Goal: Task Accomplishment & Management: Use online tool/utility

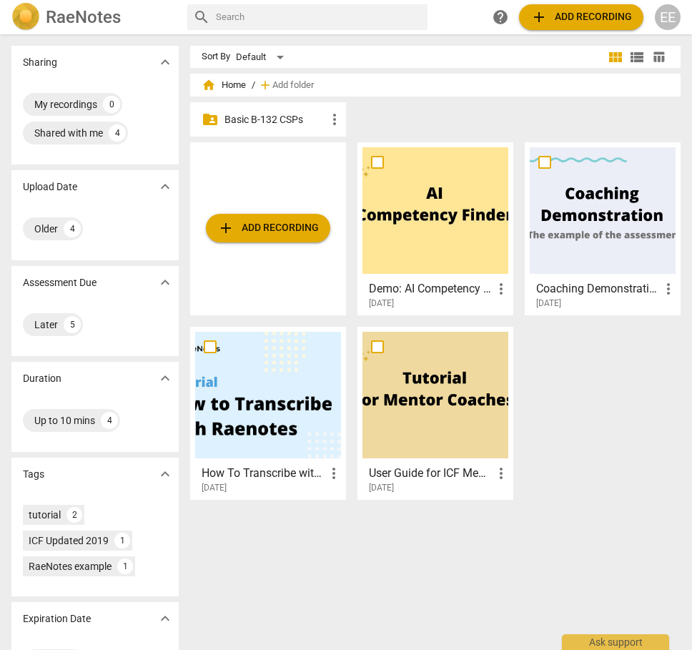
click at [299, 154] on div "add Add recording" at bounding box center [268, 228] width 156 height 173
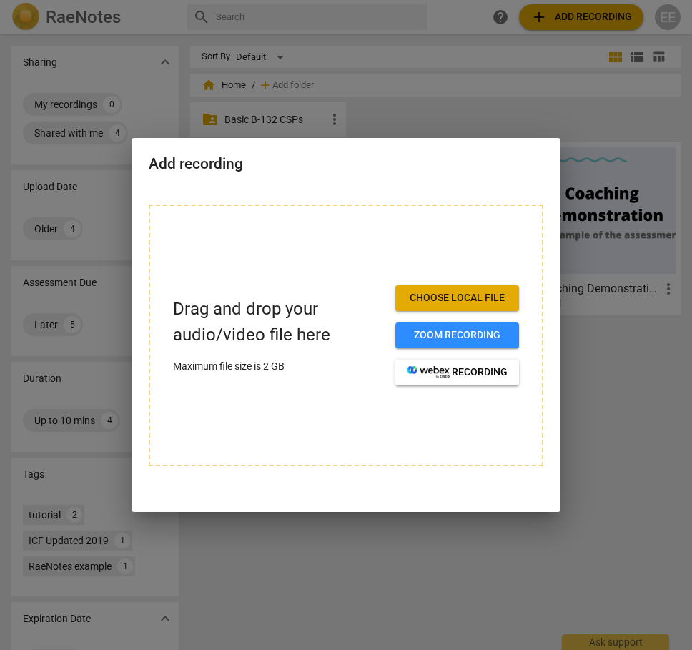
click at [379, 121] on div at bounding box center [346, 325] width 692 height 650
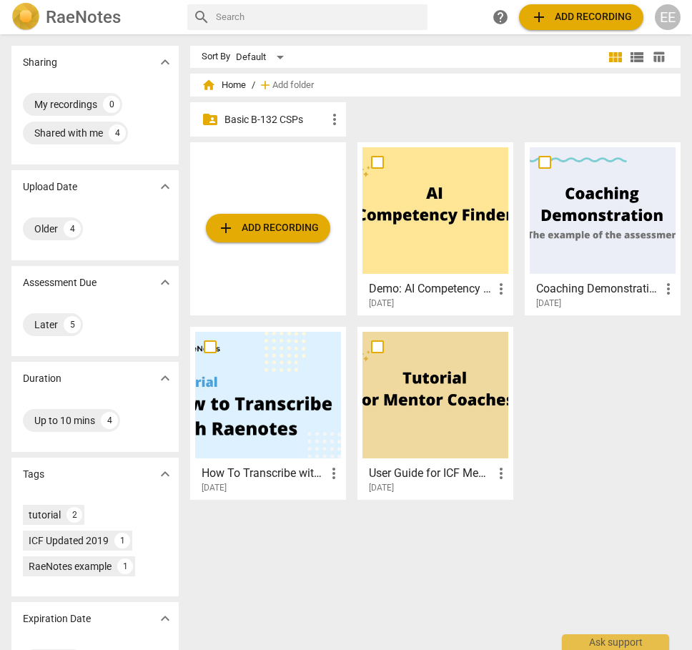
click at [327, 121] on span "more_vert" at bounding box center [334, 119] width 17 height 17
click at [296, 123] on div at bounding box center [346, 325] width 692 height 650
click at [268, 121] on p "Basic B-132 CSPs" at bounding box center [274, 119] width 101 height 15
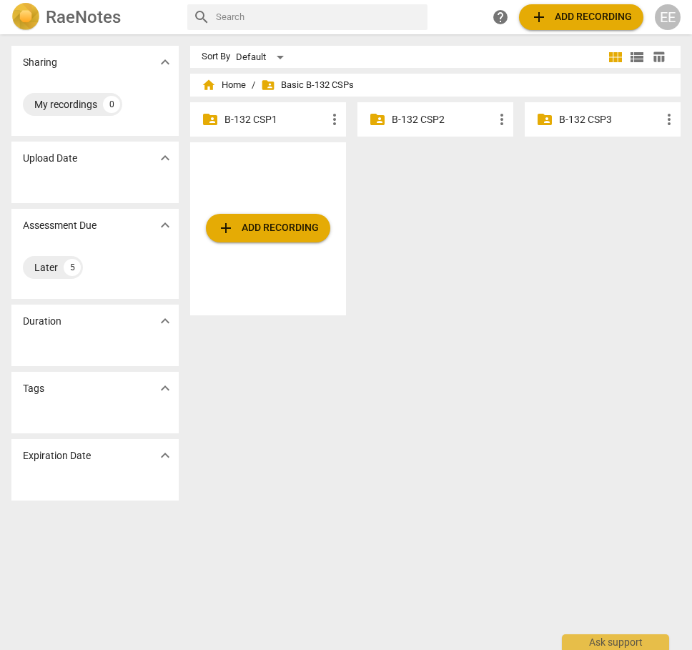
click at [249, 119] on p "B-132 CSP1" at bounding box center [274, 119] width 101 height 15
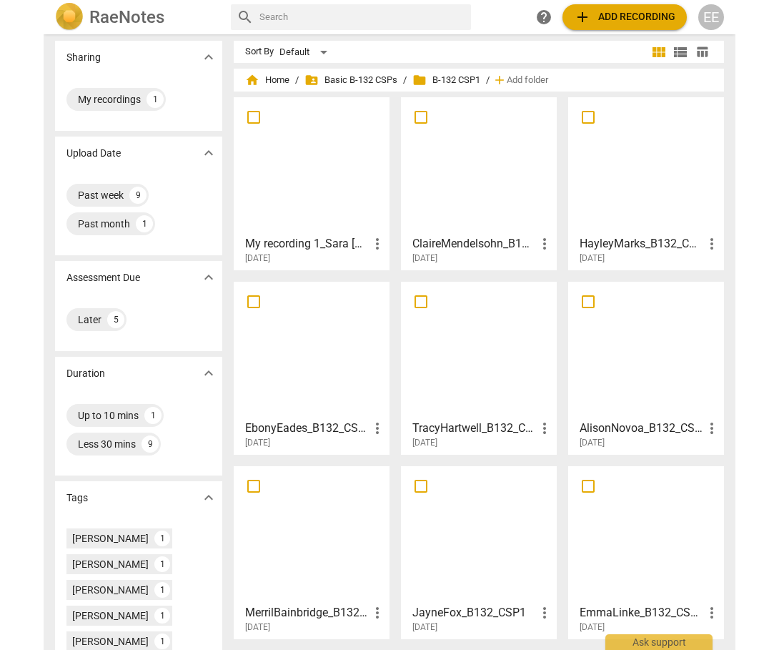
scroll to position [8, 0]
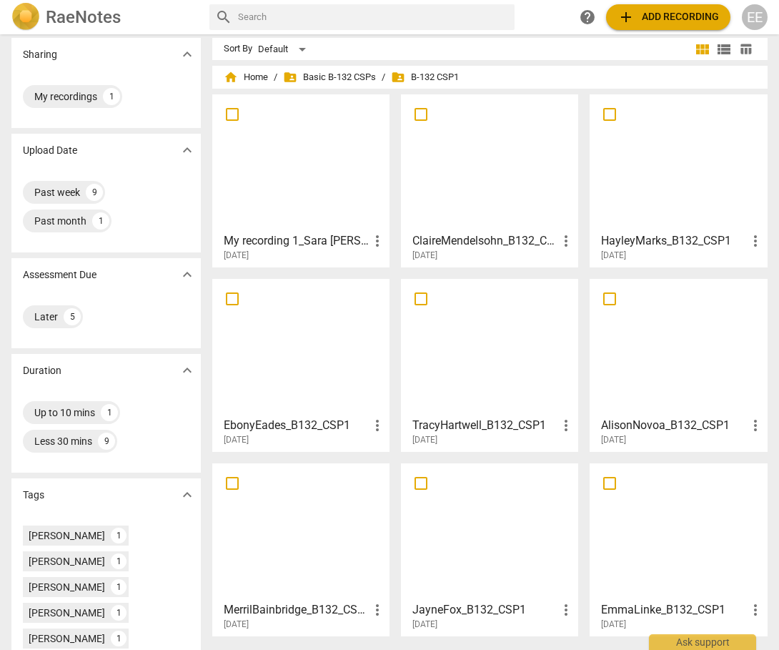
click at [376, 426] on span "more_vert" at bounding box center [377, 425] width 17 height 17
click at [346, 445] on div at bounding box center [389, 325] width 779 height 650
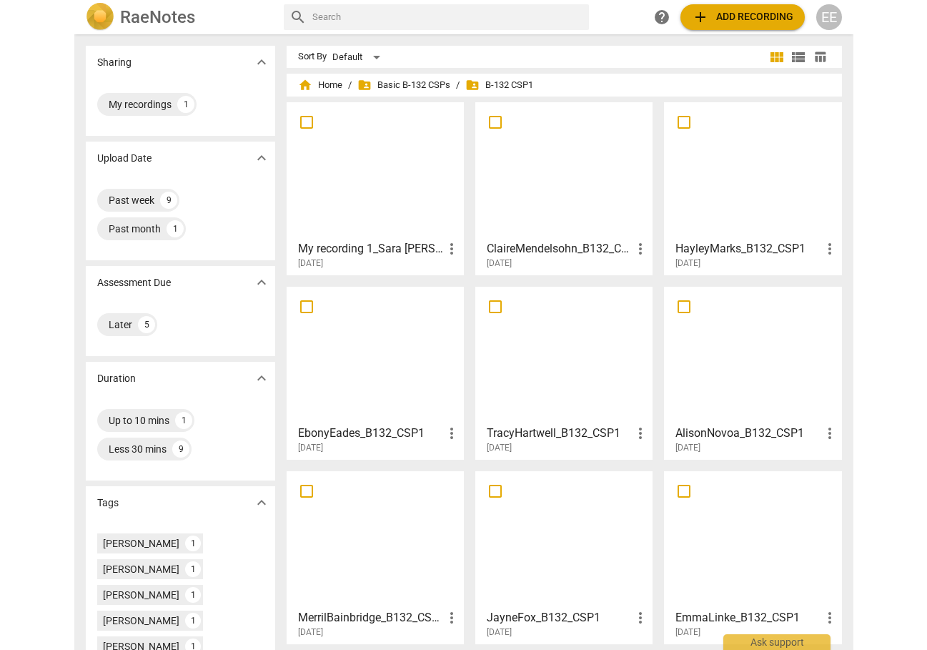
scroll to position [0, 0]
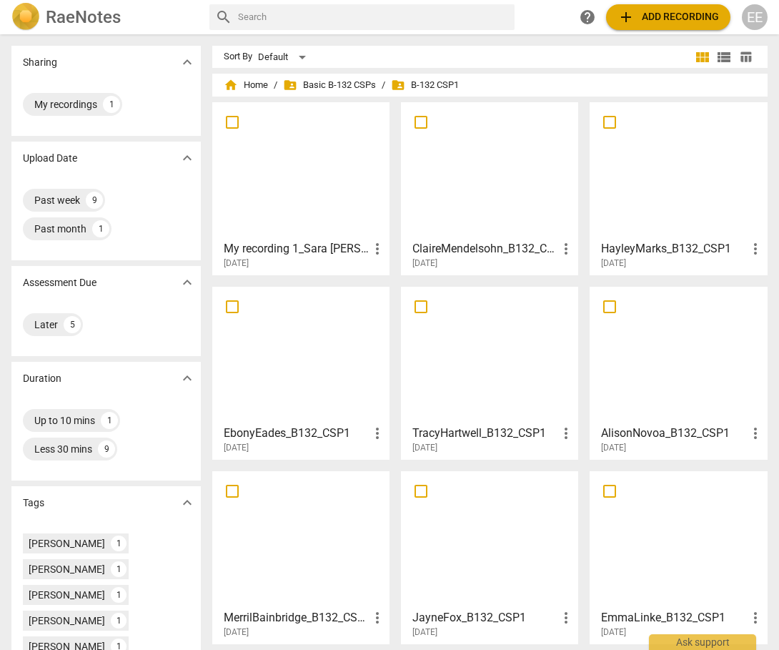
click at [374, 253] on span "more_vert" at bounding box center [377, 248] width 17 height 17
click at [342, 289] on div at bounding box center [389, 325] width 779 height 650
click at [377, 431] on span "more_vert" at bounding box center [377, 432] width 17 height 17
click at [385, 467] on li "Delete" at bounding box center [394, 467] width 54 height 34
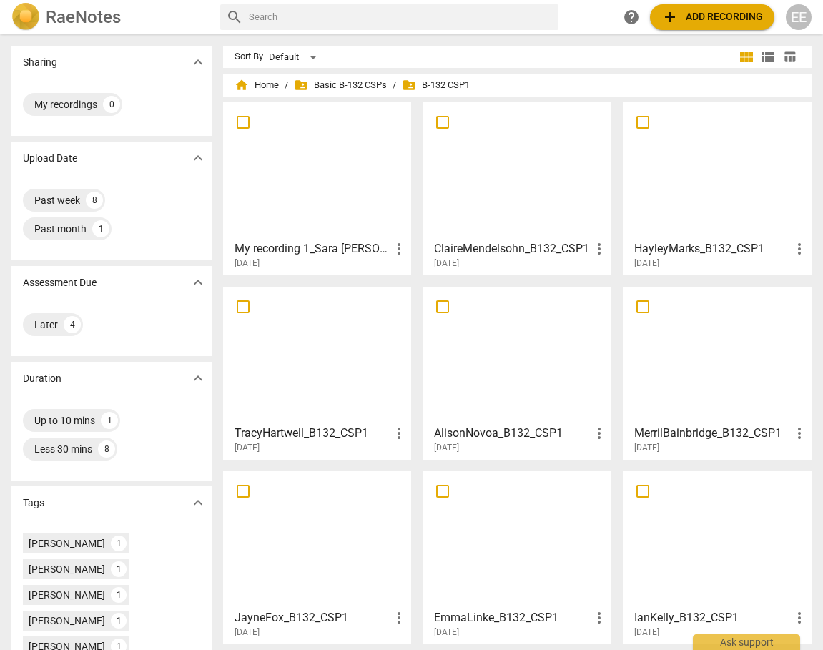
click at [61, 13] on h2 "RaeNotes" at bounding box center [83, 17] width 75 height 20
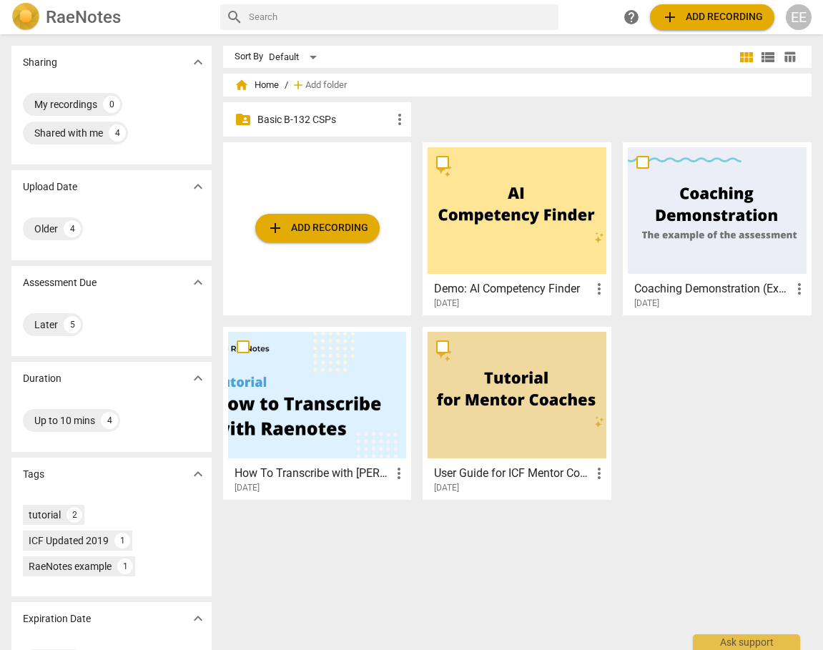
click at [336, 124] on p "Basic B-132 CSPs" at bounding box center [324, 119] width 134 height 15
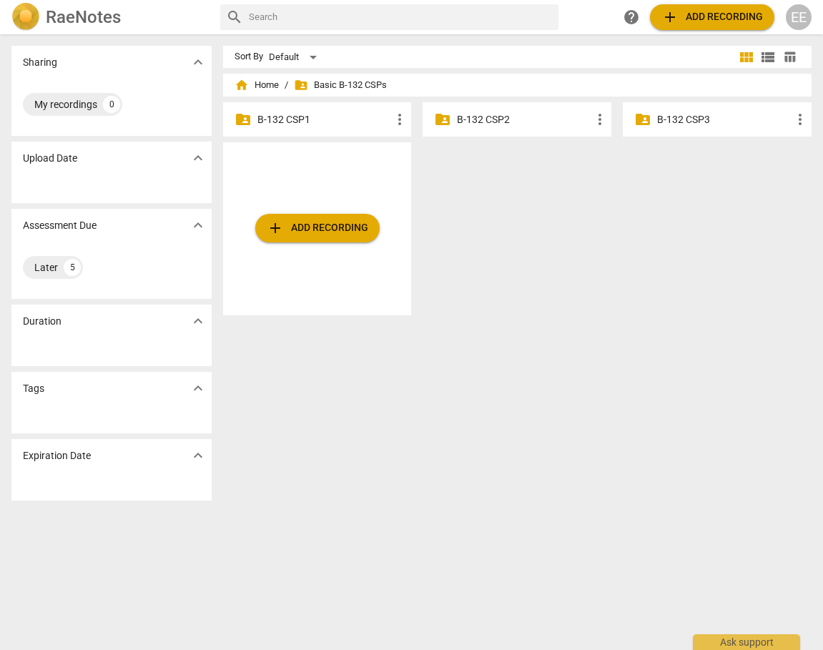
click at [332, 226] on span "add Add recording" at bounding box center [317, 227] width 101 height 17
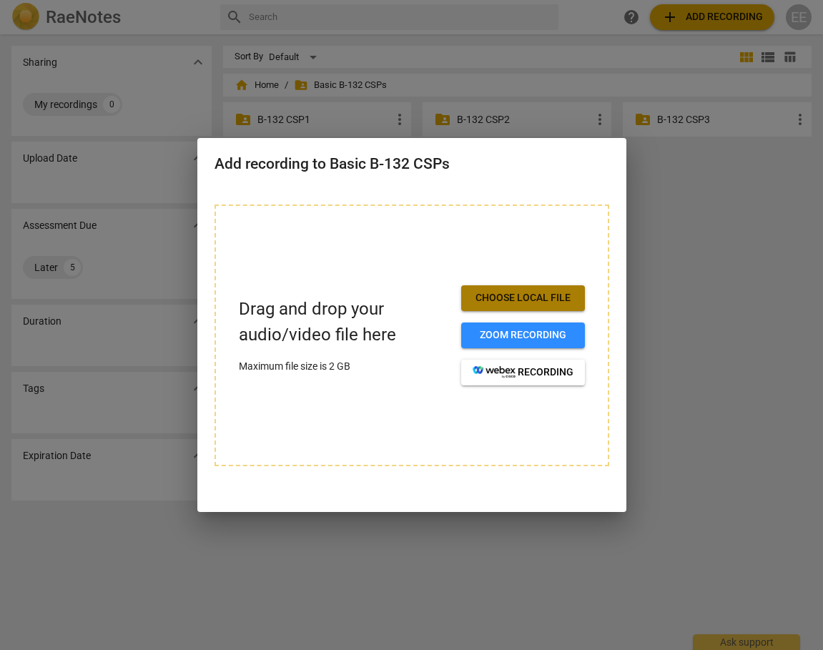
click at [518, 294] on span "Choose local file" at bounding box center [522, 298] width 101 height 14
click at [577, 241] on div at bounding box center [411, 325] width 823 height 650
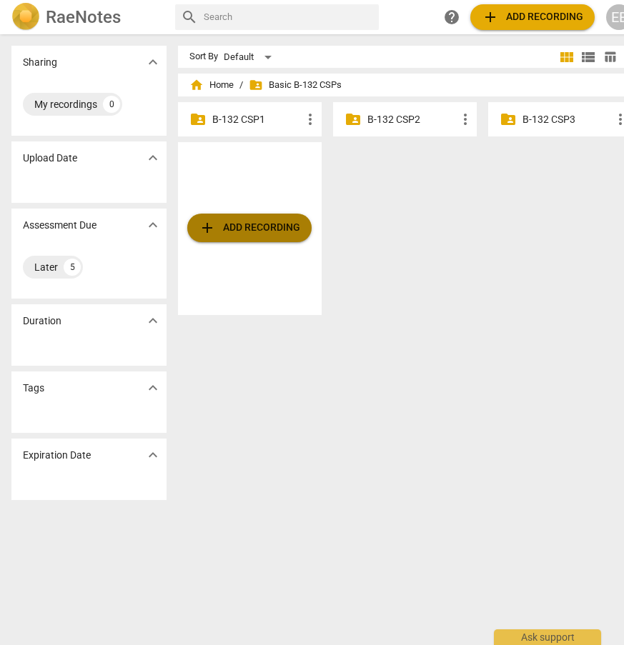
click at [241, 233] on span "add Add recording" at bounding box center [249, 227] width 101 height 17
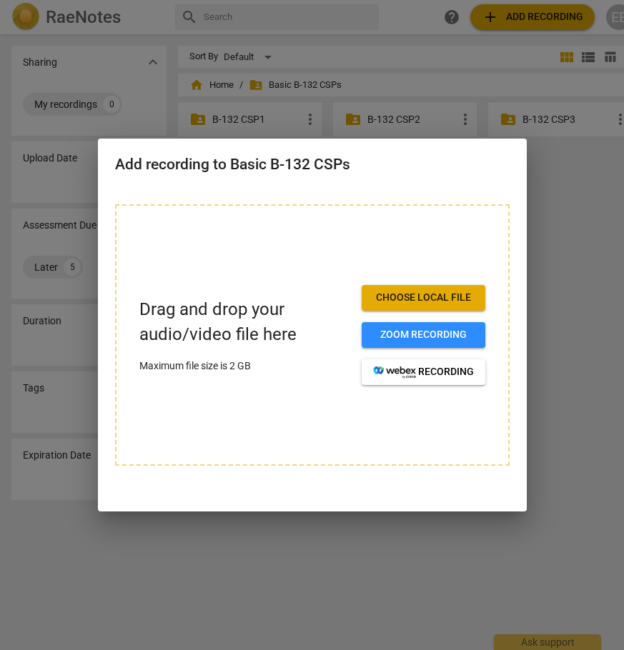
click at [407, 299] on span "Choose local file" at bounding box center [423, 298] width 101 height 14
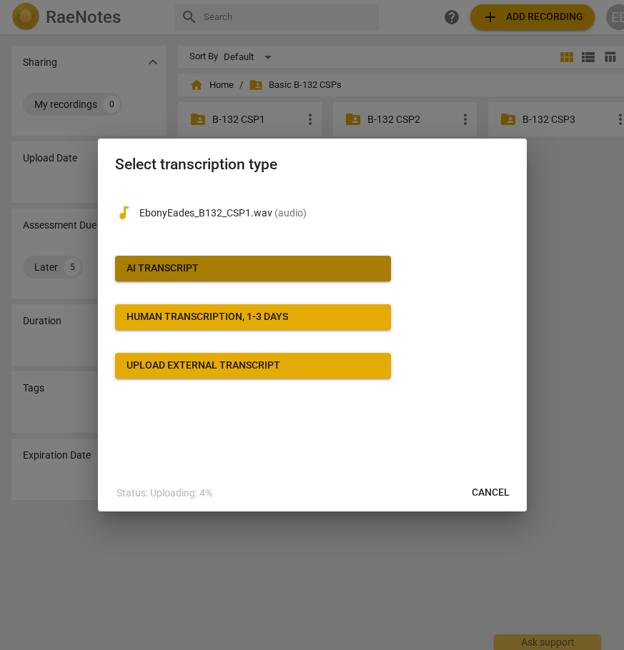
click at [340, 269] on span "AI Transcript" at bounding box center [252, 269] width 253 height 14
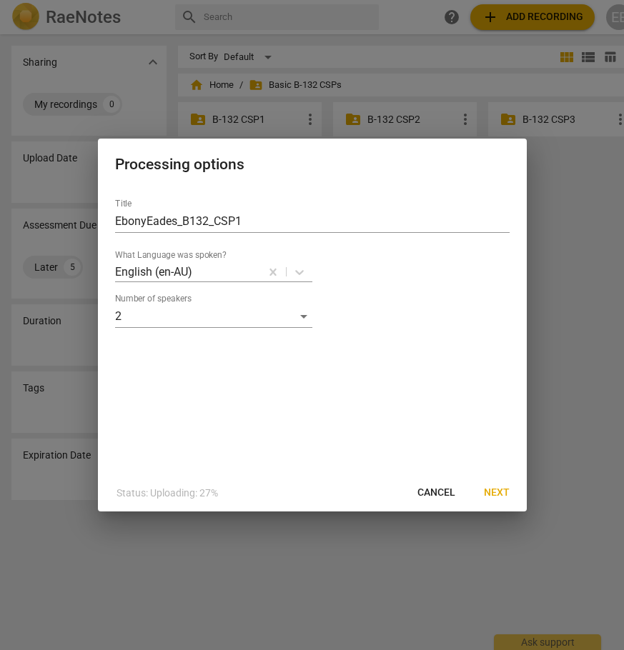
click at [496, 492] on span "Next" at bounding box center [497, 493] width 26 height 14
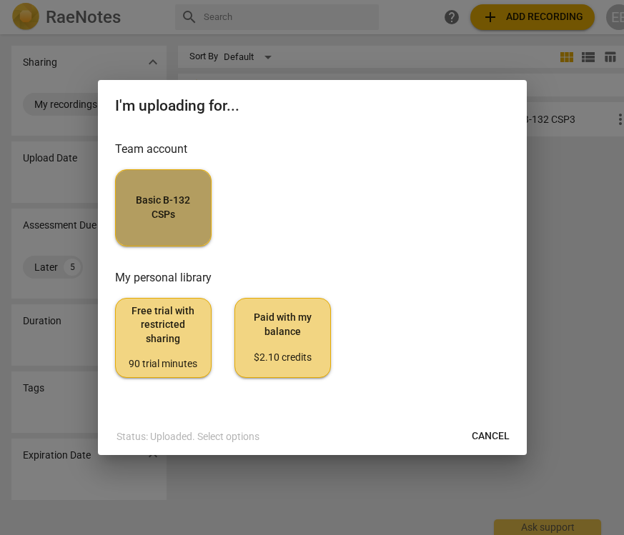
click at [168, 228] on button "Basic B-132 CSPs" at bounding box center [163, 207] width 96 height 77
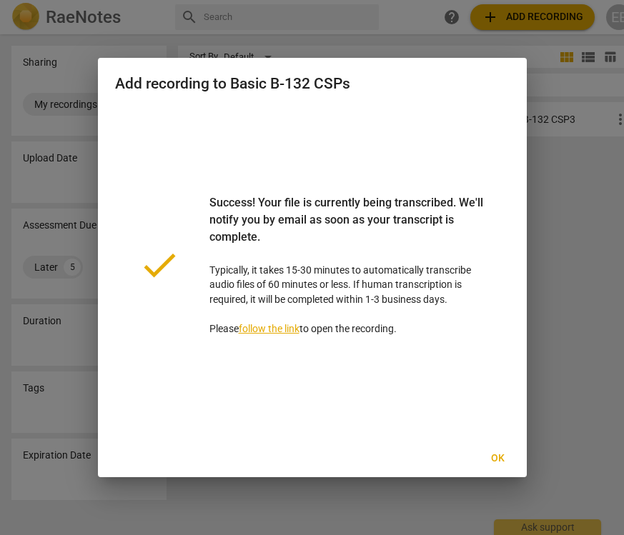
click at [502, 461] on span "Ok" at bounding box center [498, 459] width 23 height 14
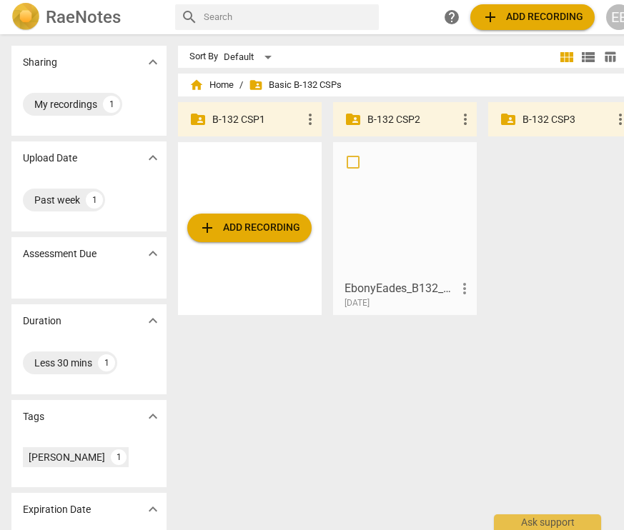
drag, startPoint x: 389, startPoint y: 294, endPoint x: 350, endPoint y: 293, distance: 39.3
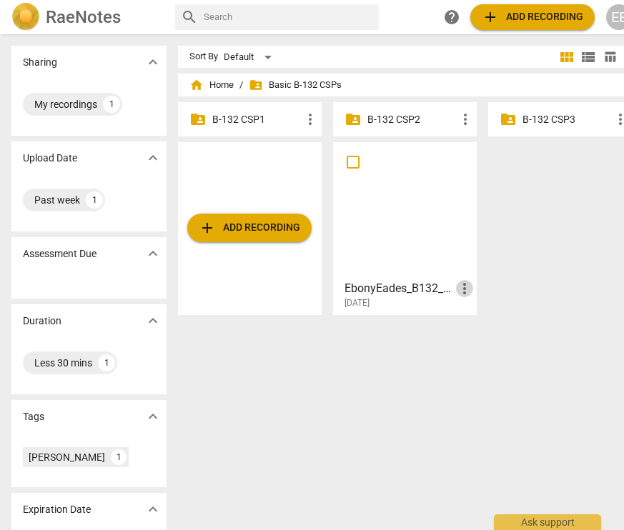
click at [461, 292] on span "more_vert" at bounding box center [464, 288] width 17 height 17
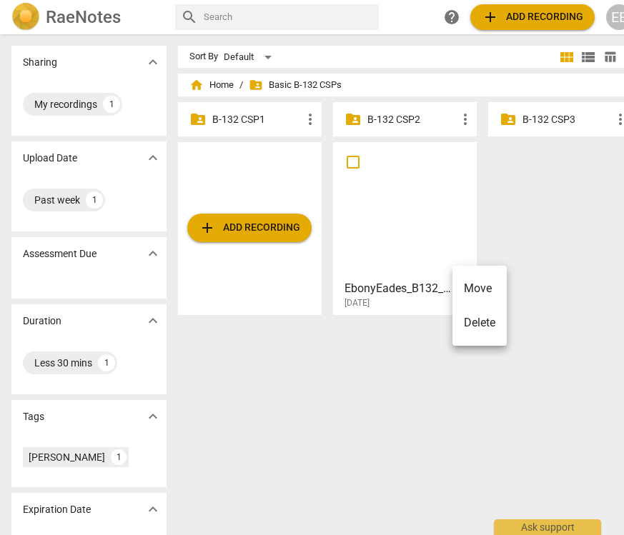
click at [471, 286] on li "Move" at bounding box center [479, 289] width 54 height 34
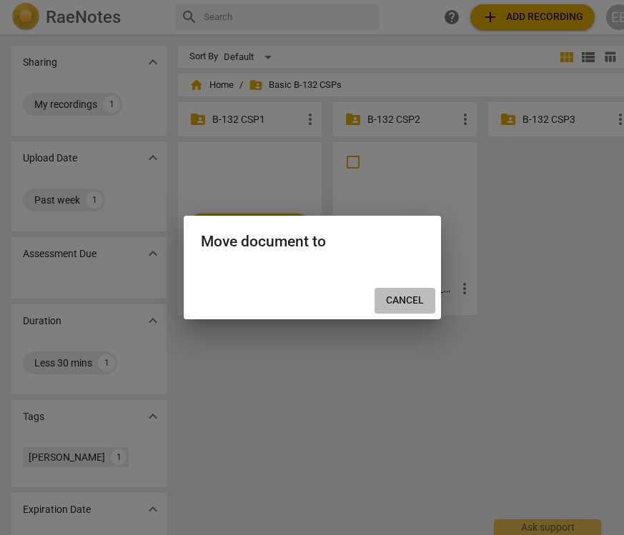
click at [392, 298] on span "Cancel" at bounding box center [405, 301] width 38 height 14
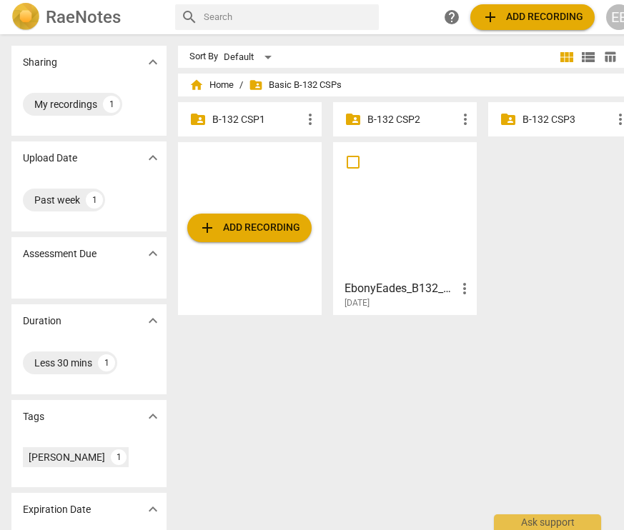
click at [353, 164] on input "checkbox" at bounding box center [353, 162] width 30 height 17
checkbox input "false"
click at [462, 292] on span "more_vert" at bounding box center [464, 288] width 17 height 17
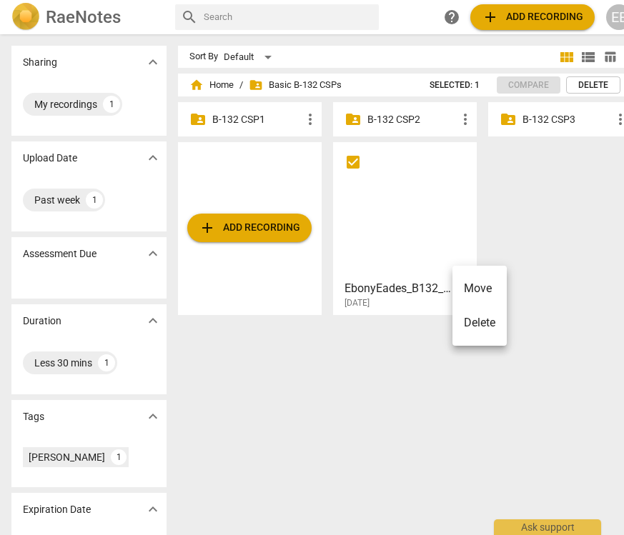
click at [475, 289] on li "Move" at bounding box center [479, 289] width 54 height 34
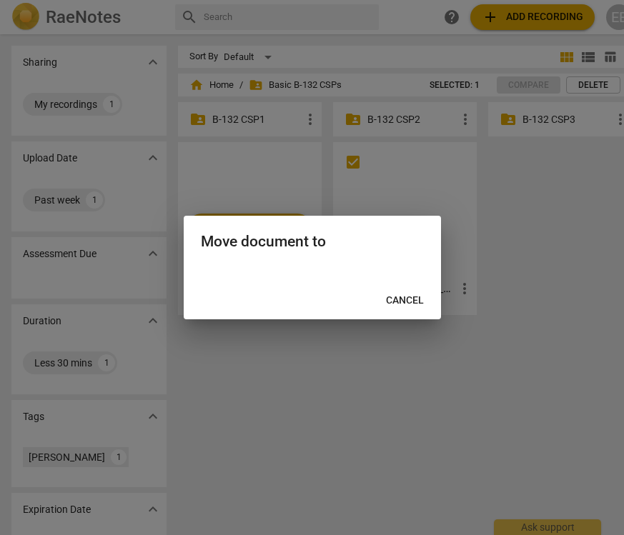
click at [396, 299] on span "Cancel" at bounding box center [405, 301] width 38 height 14
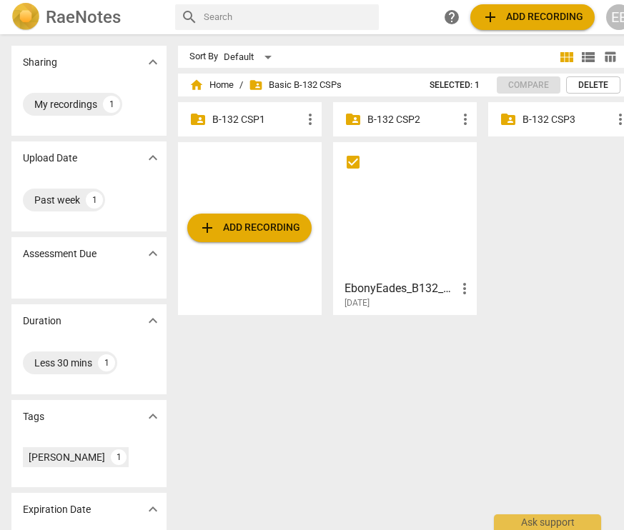
click at [352, 165] on input "checkbox" at bounding box center [353, 162] width 30 height 17
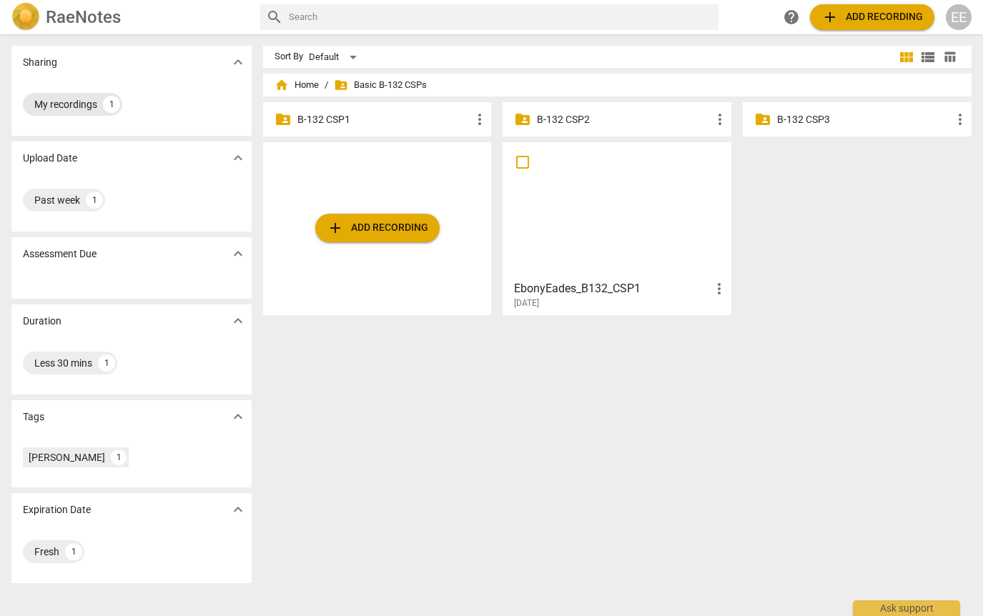
click at [85, 100] on div "My recordings" at bounding box center [65, 104] width 63 height 14
click at [417, 119] on p "B-132 CSP1" at bounding box center [384, 119] width 174 height 15
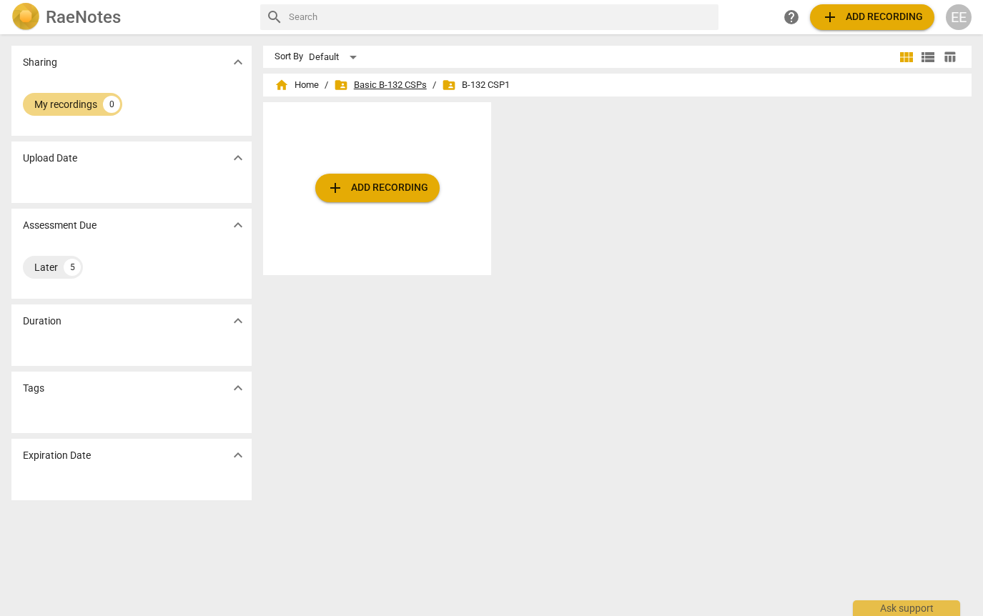
click at [389, 88] on span "folder_shared Basic B-132 CSPs" at bounding box center [380, 85] width 93 height 14
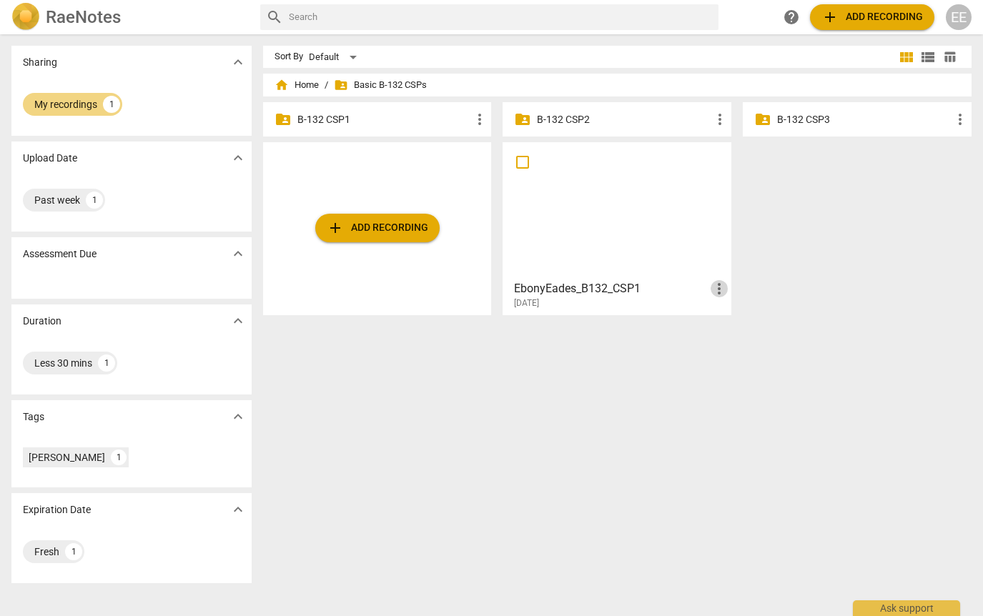
click at [577, 293] on span "more_vert" at bounding box center [718, 288] width 17 height 17
click at [577, 344] on div at bounding box center [491, 308] width 983 height 616
click at [522, 157] on input "checkbox" at bounding box center [522, 162] width 30 height 17
click at [717, 288] on span "more_vert" at bounding box center [718, 288] width 17 height 17
click at [725, 293] on li "Move" at bounding box center [734, 289] width 54 height 34
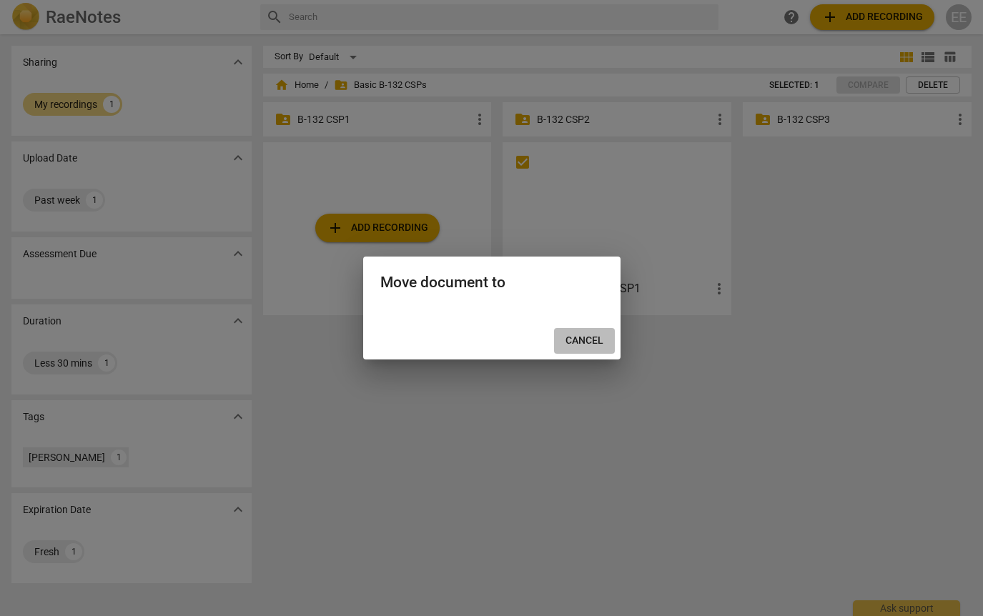
click at [578, 344] on span "Cancel" at bounding box center [584, 341] width 38 height 14
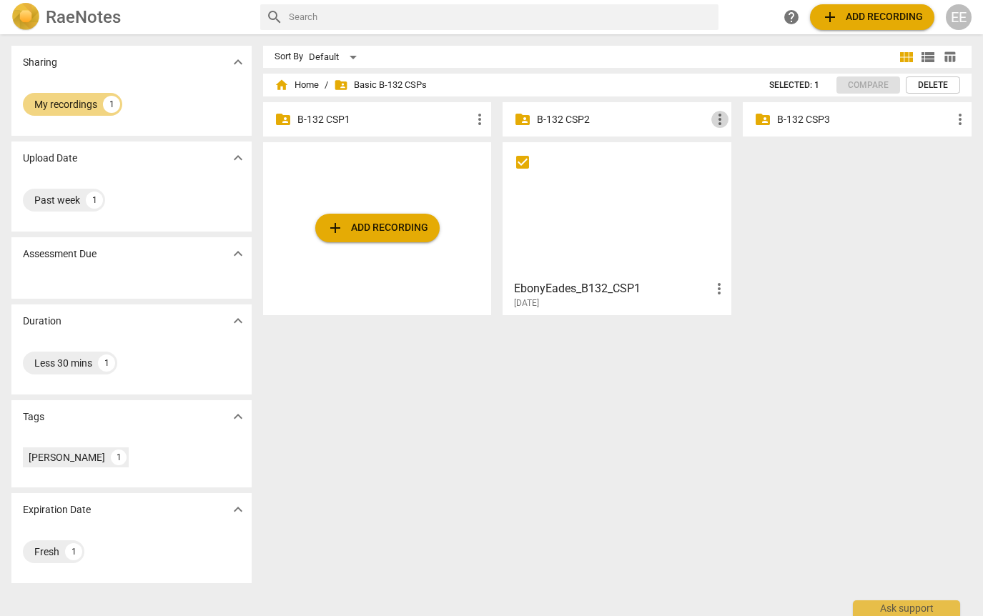
click at [715, 117] on span "more_vert" at bounding box center [719, 119] width 17 height 17
click at [723, 116] on li "Move" at bounding box center [732, 119] width 51 height 34
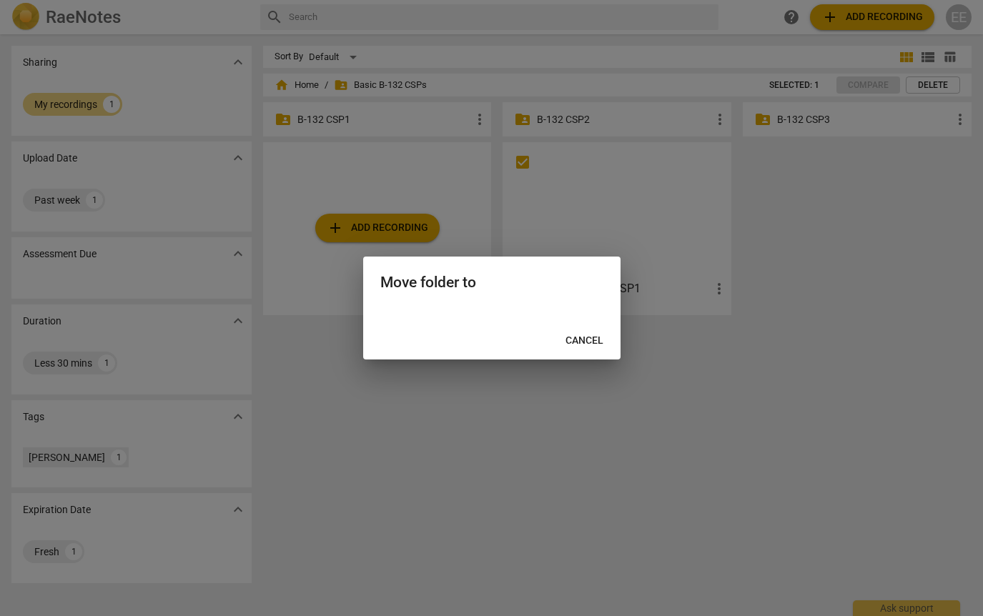
click at [577, 342] on span "Cancel" at bounding box center [584, 341] width 38 height 14
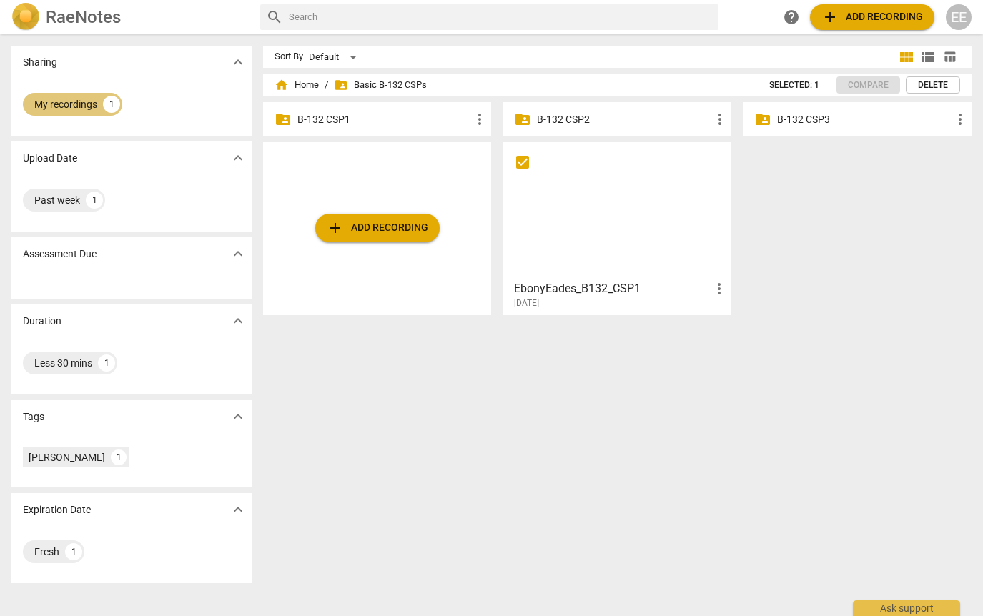
click at [78, 96] on div "My recordings 1" at bounding box center [72, 104] width 99 height 23
checkbox input "true"
click at [379, 84] on span "folder_shared Basic B-132 CSPs" at bounding box center [380, 85] width 93 height 14
click at [331, 120] on p "B-132 CSP1" at bounding box center [384, 119] width 174 height 15
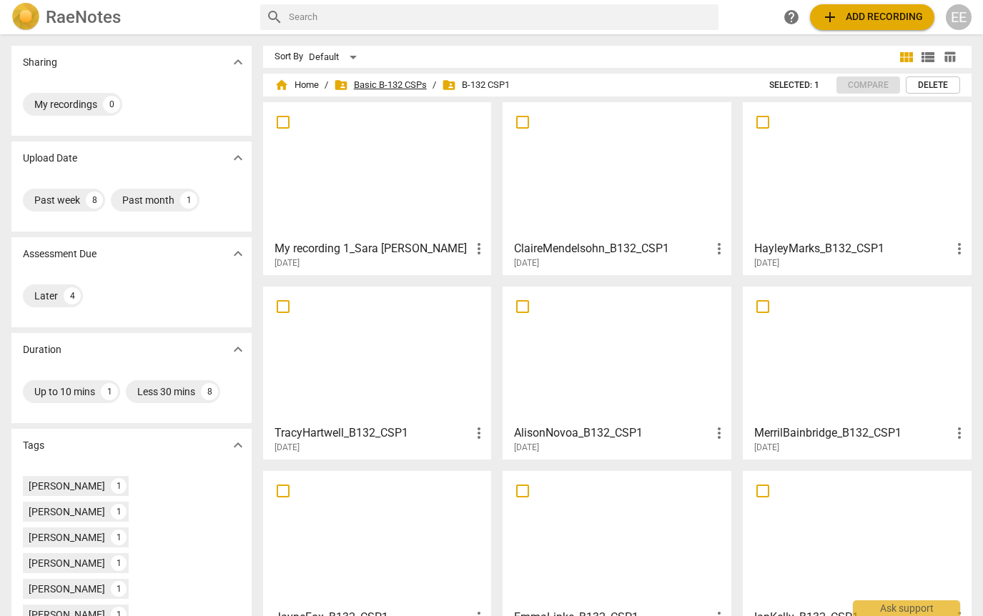
click at [414, 83] on span "folder_shared Basic B-132 CSPs" at bounding box center [380, 85] width 93 height 14
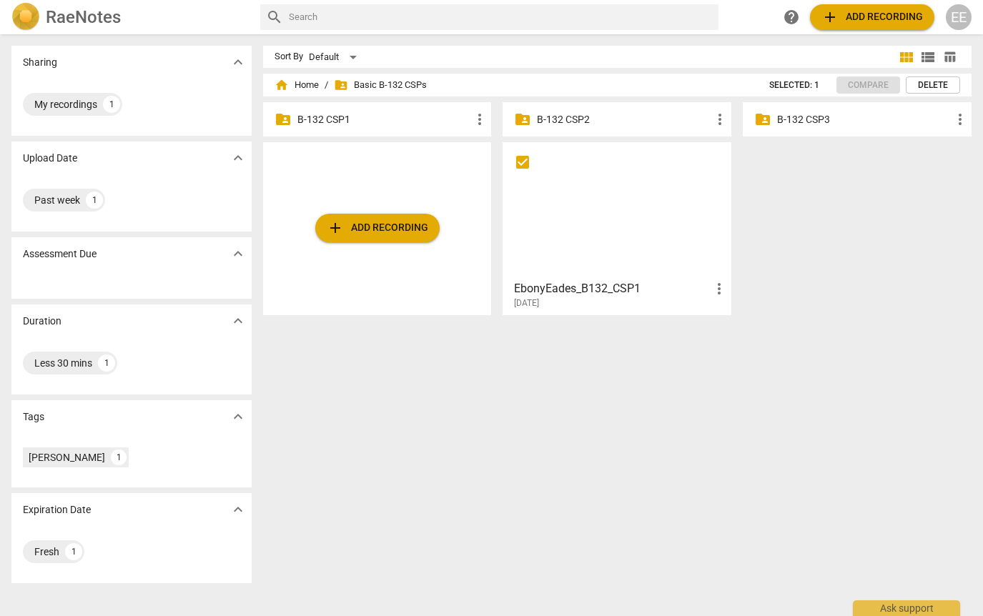
click at [711, 297] on div "[DATE]" at bounding box center [621, 303] width 214 height 12
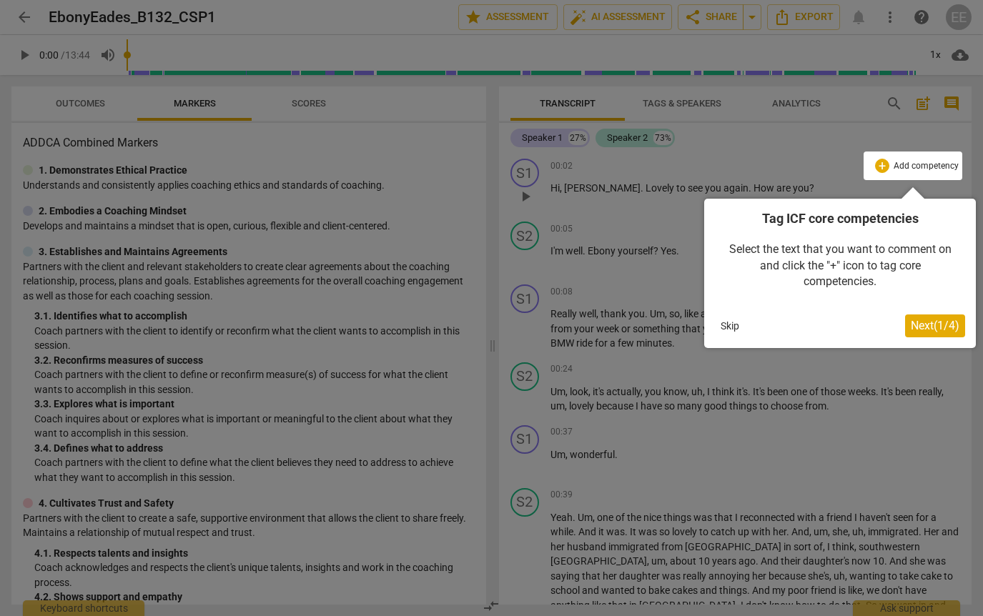
click at [758, 109] on div at bounding box center [491, 308] width 983 height 616
click at [27, 16] on div at bounding box center [491, 308] width 983 height 616
click at [17, 14] on div at bounding box center [491, 308] width 983 height 616
click at [930, 325] on span "Next ( 1 / 4 )" at bounding box center [934, 326] width 49 height 14
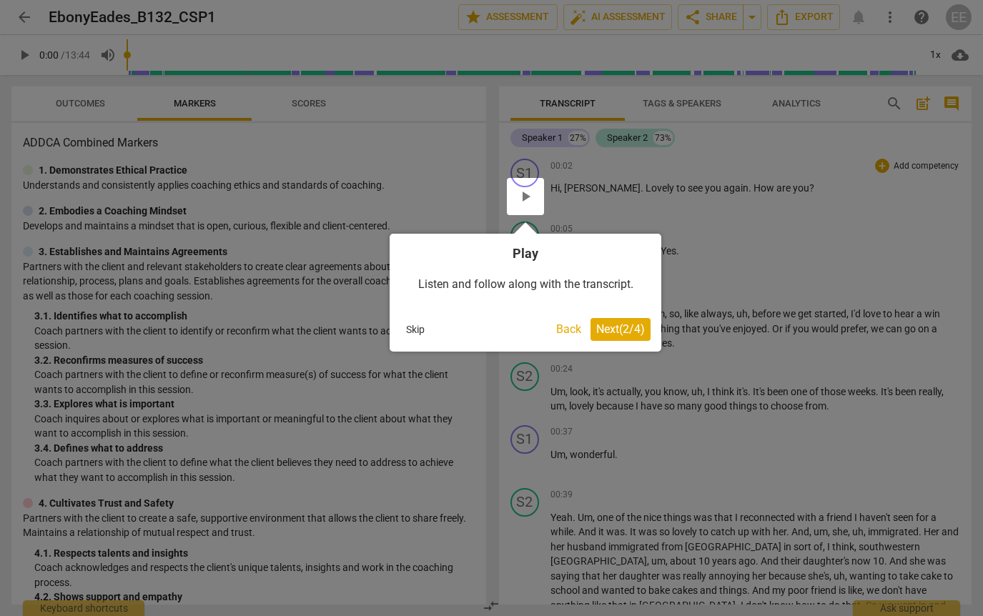
click at [623, 329] on span "Next ( 2 / 4 )" at bounding box center [620, 329] width 49 height 14
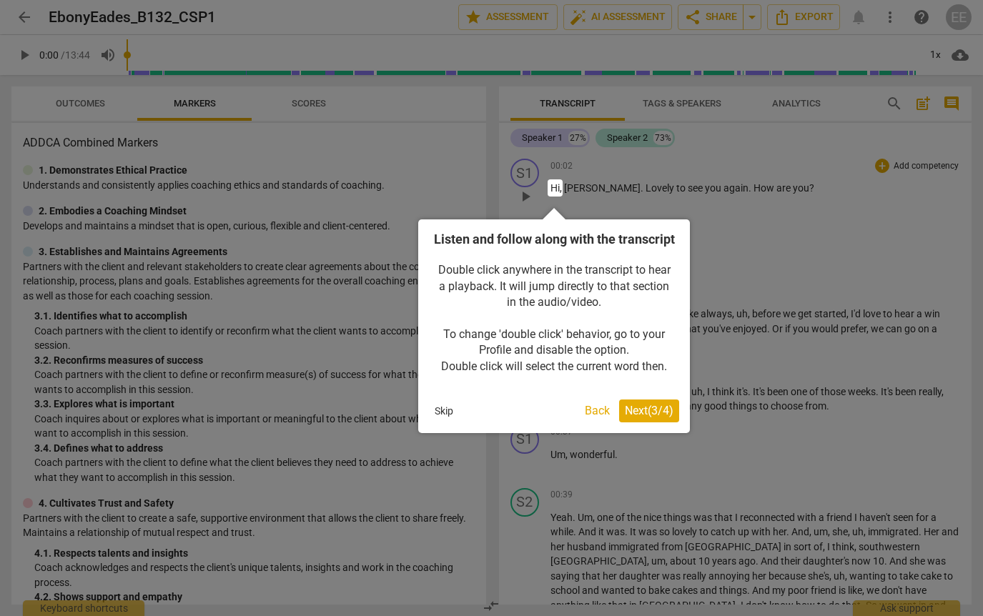
click at [645, 417] on span "Next ( 3 / 4 )" at bounding box center [649, 411] width 49 height 14
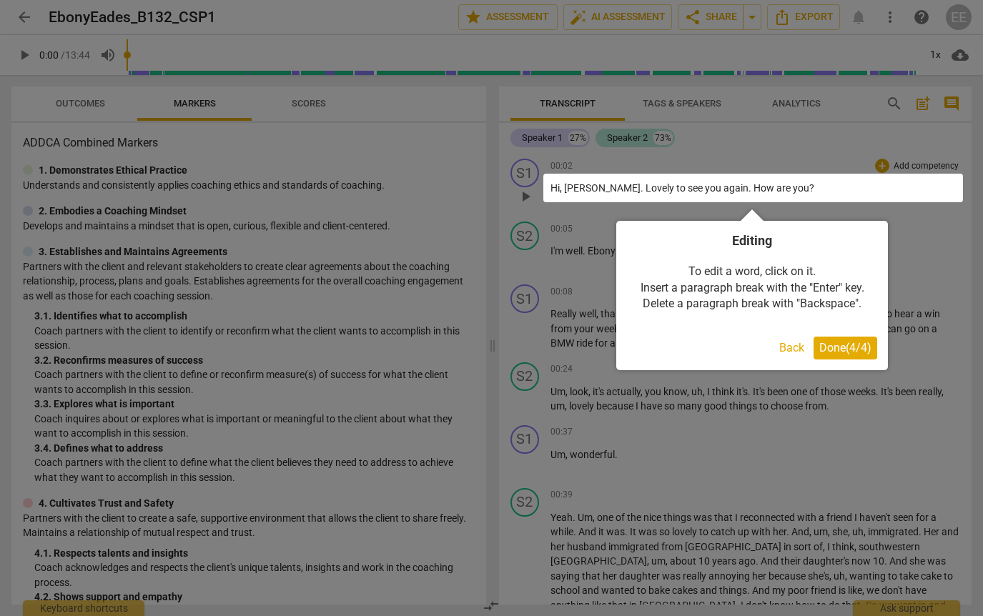
click at [864, 344] on span "Done ( 4 / 4 )" at bounding box center [845, 348] width 52 height 14
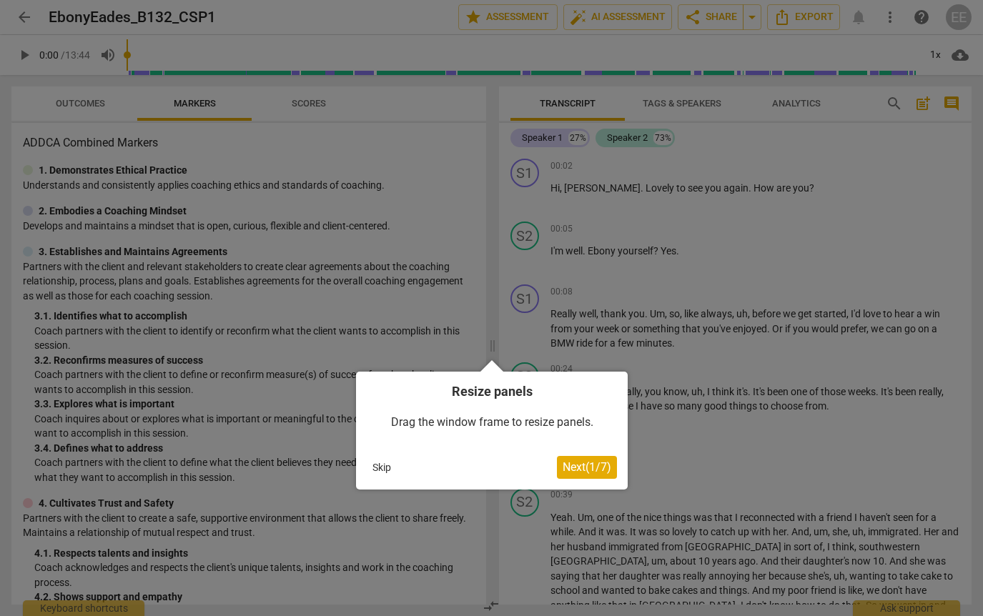
click at [582, 472] on span "Next ( 1 / 7 )" at bounding box center [586, 467] width 49 height 14
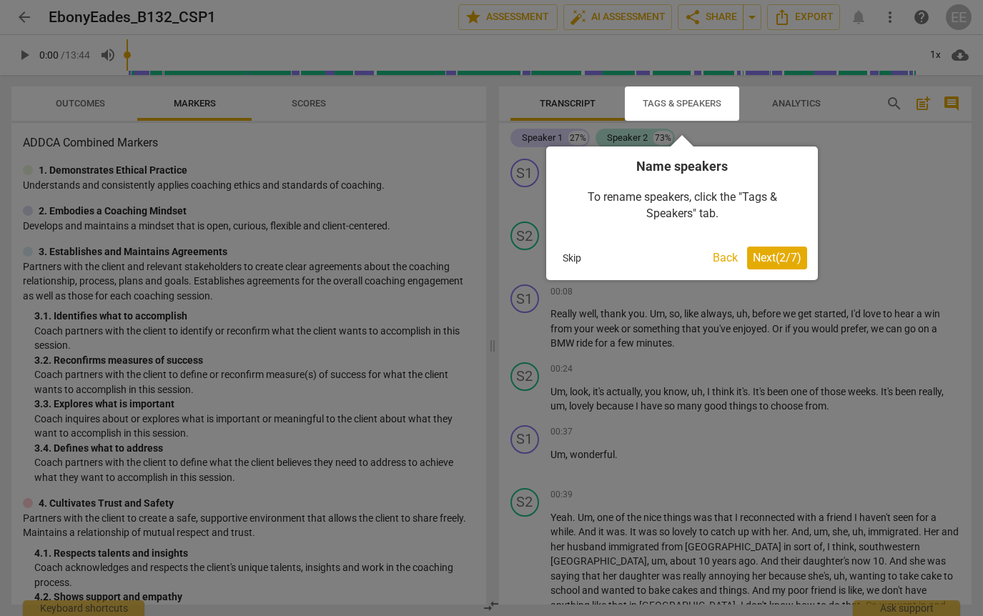
click at [773, 259] on span "Next ( 2 / 7 )" at bounding box center [777, 258] width 49 height 14
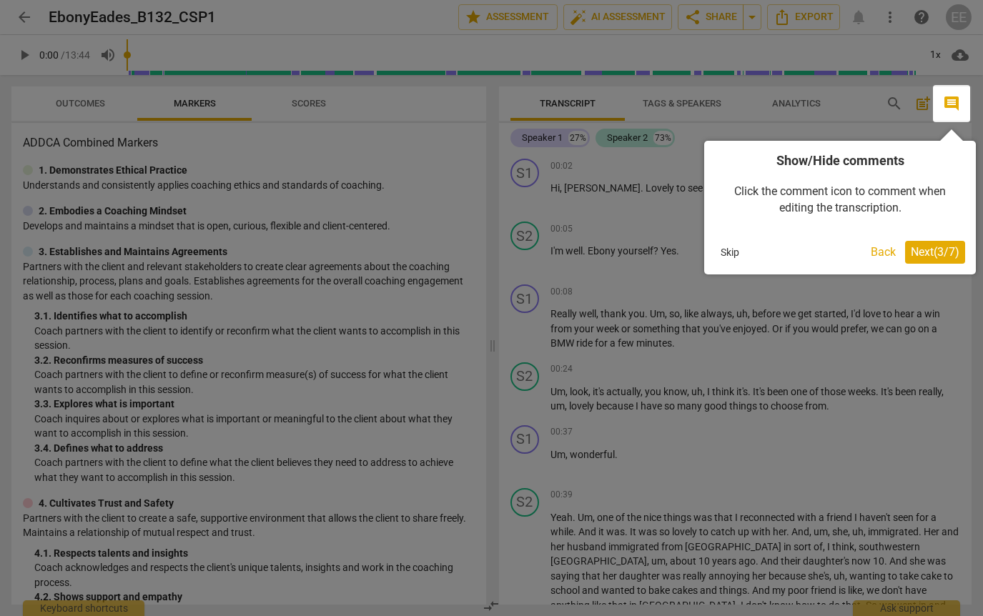
click at [934, 252] on span "Next ( 3 / 7 )" at bounding box center [934, 252] width 49 height 14
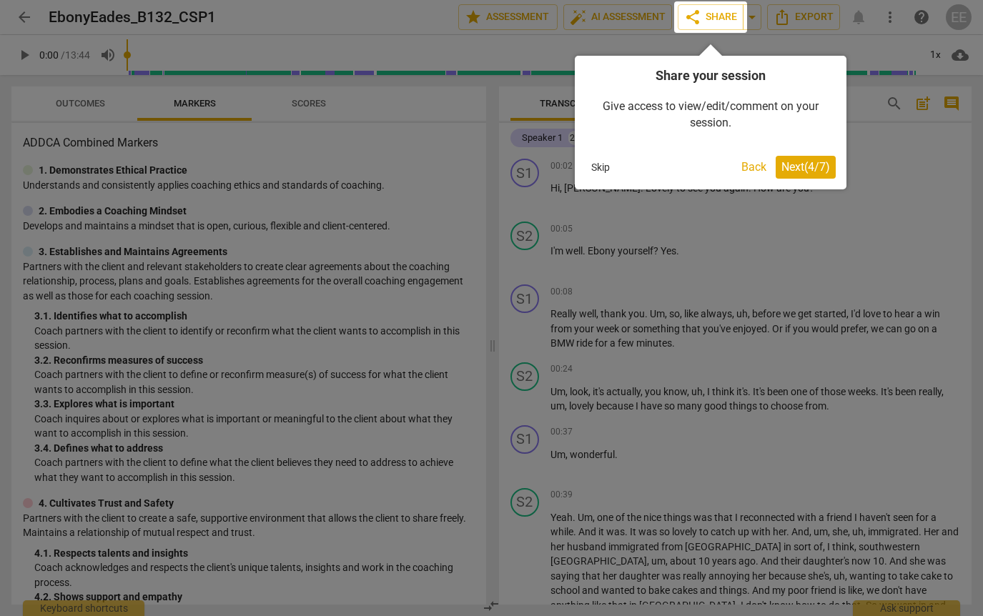
click at [812, 169] on span "Next ( 4 / 7 )" at bounding box center [805, 167] width 49 height 14
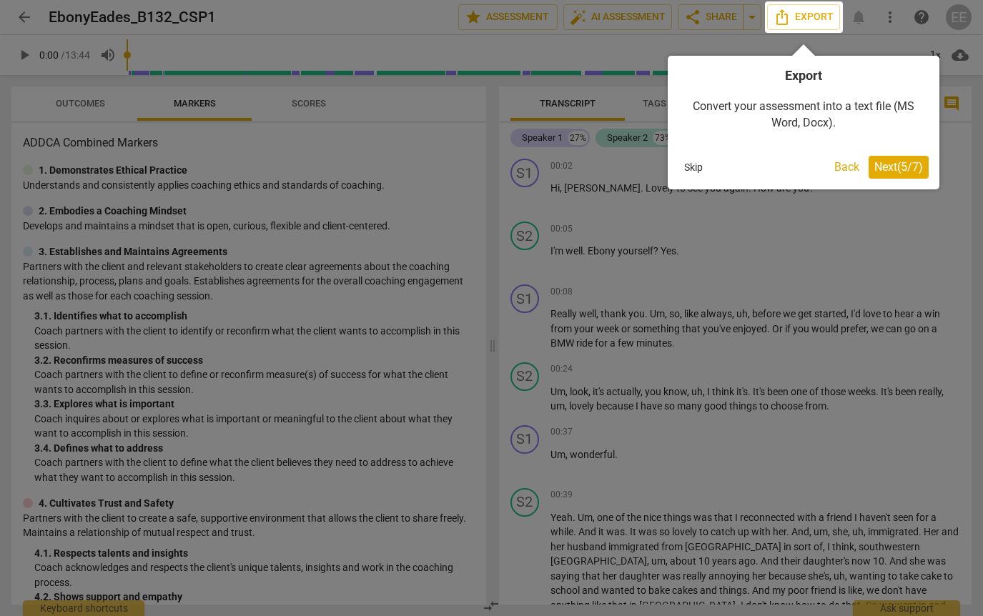
click at [894, 168] on span "Next ( 5 / 7 )" at bounding box center [898, 167] width 49 height 14
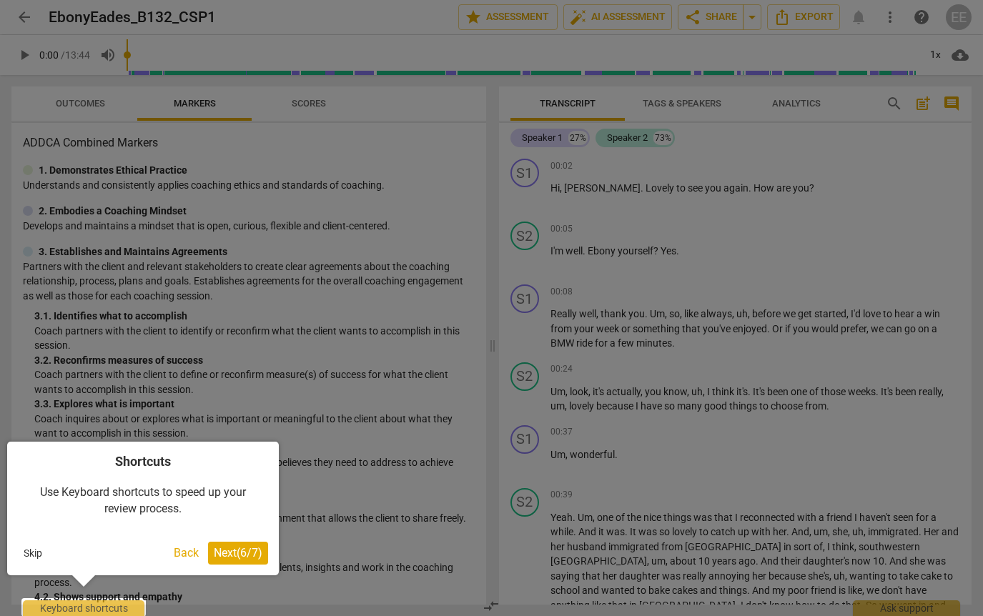
click at [230, 561] on button "Next ( 6 / 7 )" at bounding box center [238, 553] width 60 height 23
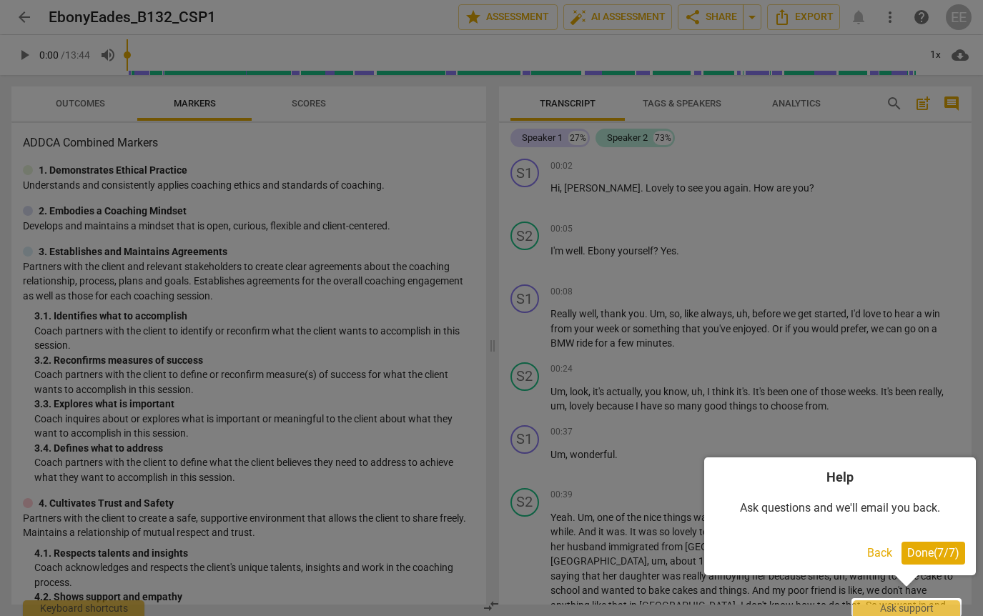
click at [938, 555] on span "Done ( 7 / 7 )" at bounding box center [933, 553] width 52 height 14
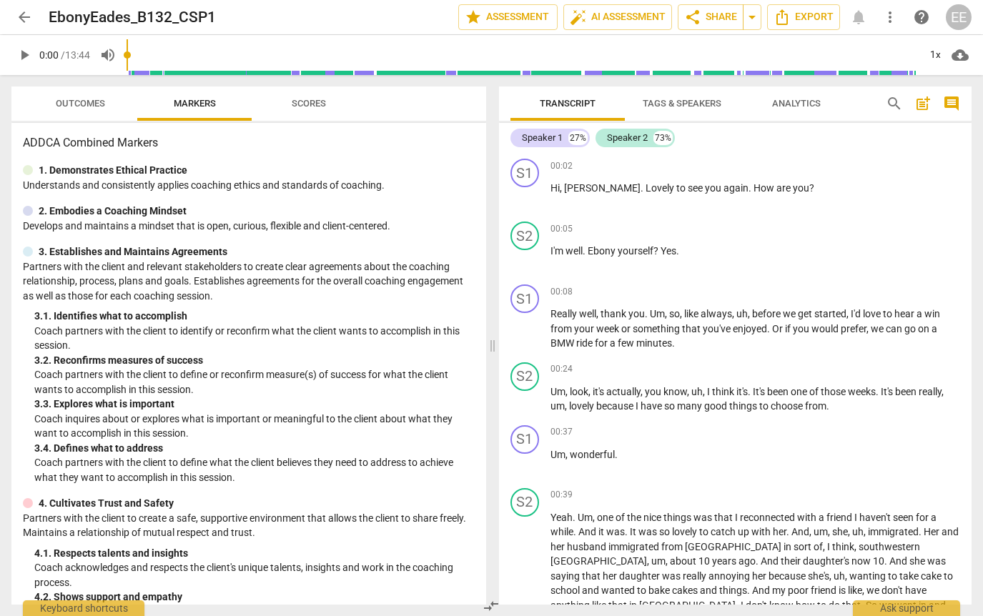
click at [25, 13] on span "arrow_back" at bounding box center [24, 17] width 17 height 17
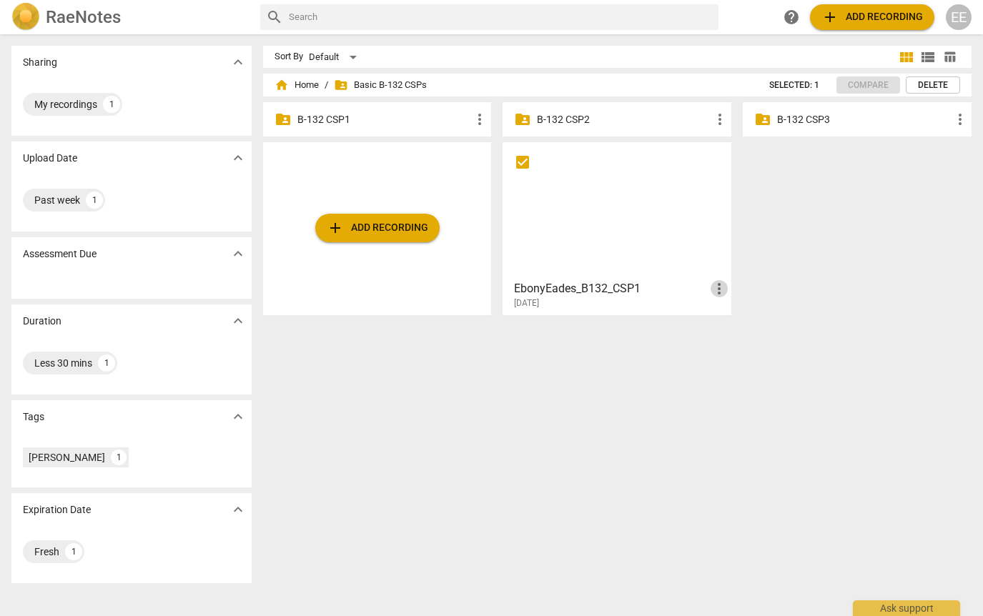
click at [715, 287] on span "more_vert" at bounding box center [718, 288] width 17 height 17
click at [735, 282] on li "Move" at bounding box center [734, 289] width 54 height 34
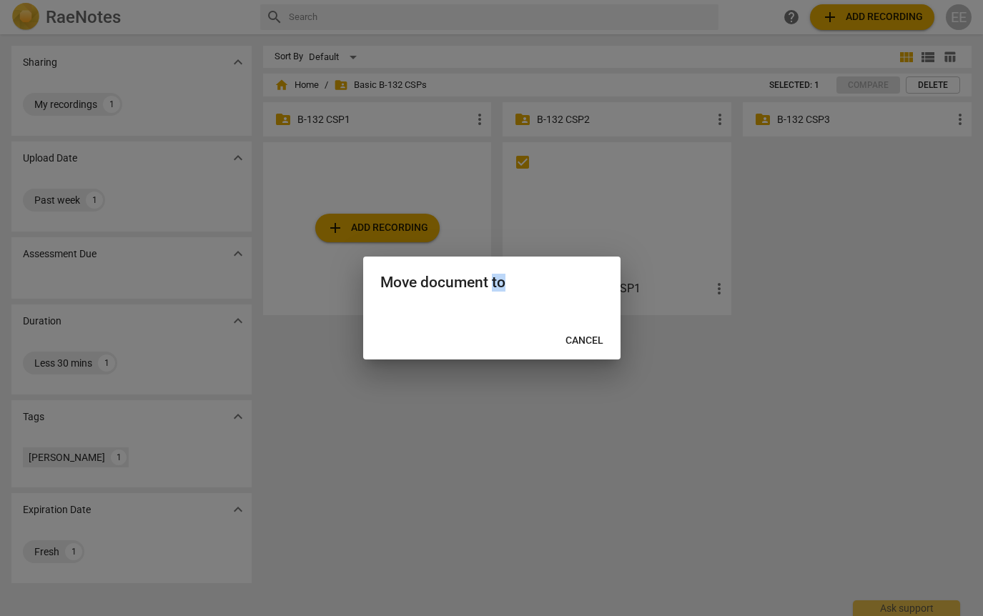
drag, startPoint x: 490, startPoint y: 289, endPoint x: 475, endPoint y: 306, distance: 22.8
click at [475, 305] on div "Move document to Cancel" at bounding box center [491, 309] width 257 height 104
click at [475, 306] on div at bounding box center [491, 313] width 257 height 17
click at [469, 323] on div "Move document to Cancel" at bounding box center [491, 309] width 257 height 104
click at [585, 334] on span "Cancel" at bounding box center [584, 341] width 38 height 14
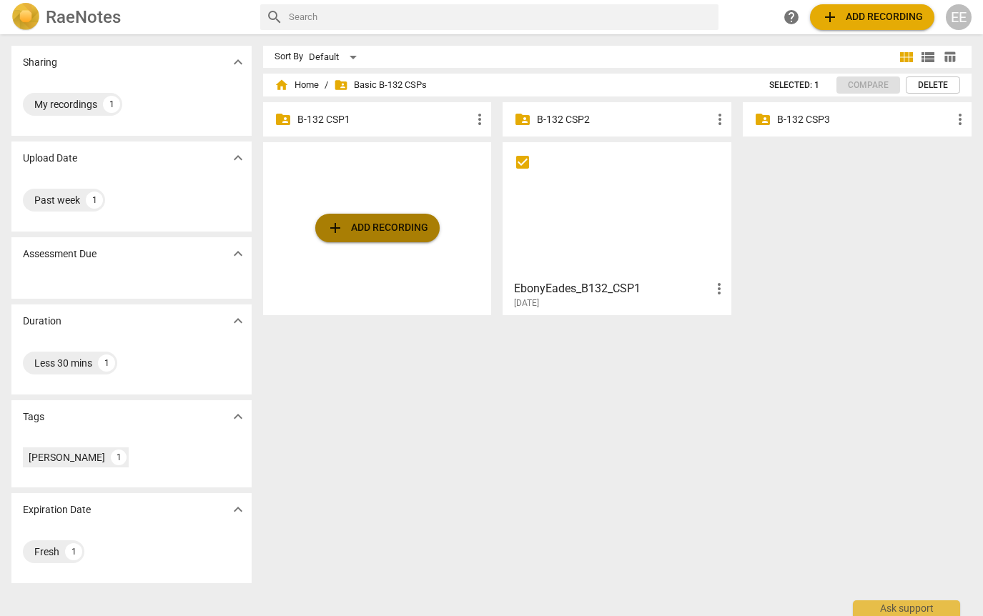
click at [333, 217] on button "add Add recording" at bounding box center [377, 228] width 124 height 29
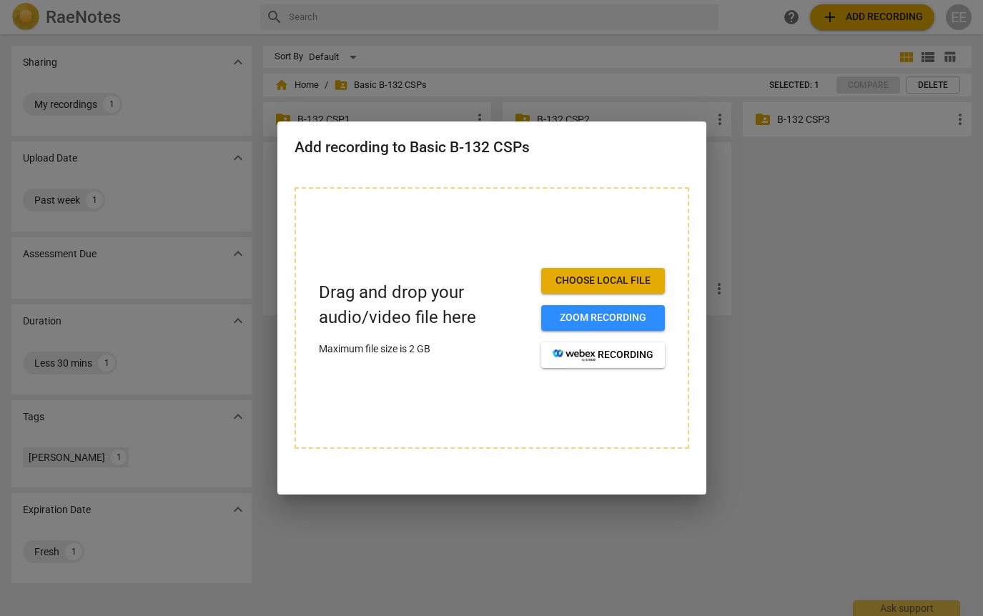
click at [770, 207] on div at bounding box center [491, 308] width 983 height 616
